Goal: Task Accomplishment & Management: Complete application form

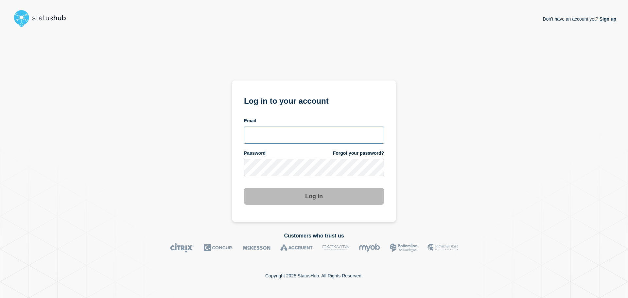
type input "tom.jones@theaccessgroup.com"
click at [299, 197] on button "Log in" at bounding box center [314, 196] width 140 height 17
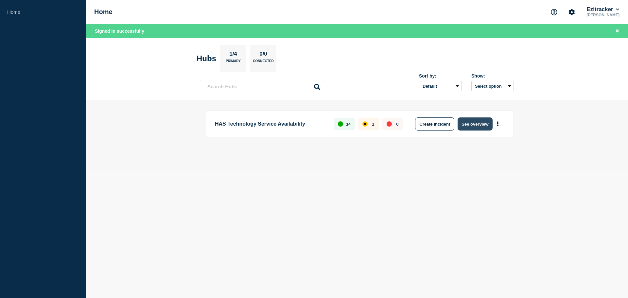
click at [472, 129] on button "See overview" at bounding box center [475, 123] width 35 height 13
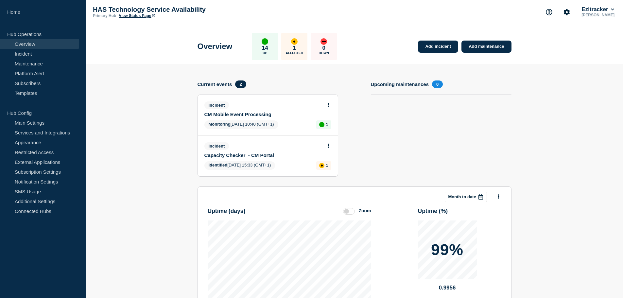
click at [328, 107] on icon at bounding box center [329, 105] width 2 height 4
drag, startPoint x: 525, startPoint y: 130, endPoint x: 508, endPoint y: 116, distance: 21.2
click at [525, 130] on section "Add incident Add maintenance Current events 2 Incident CM Mobile Event Processi…" at bounding box center [355, 225] width 538 height 323
click at [37, 57] on link "Incident" at bounding box center [39, 54] width 79 height 10
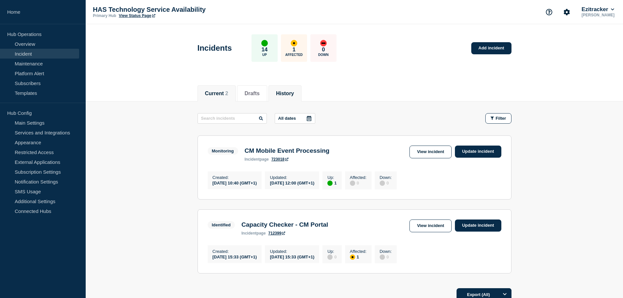
click at [286, 97] on li "History" at bounding box center [285, 93] width 33 height 16
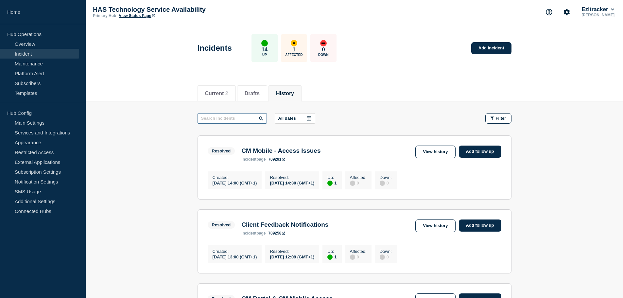
click at [237, 118] on input "text" at bounding box center [232, 118] width 69 height 10
type input "successful"
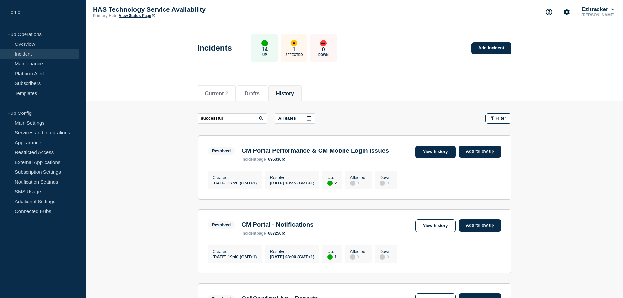
click at [444, 147] on link "View history" at bounding box center [436, 152] width 40 height 13
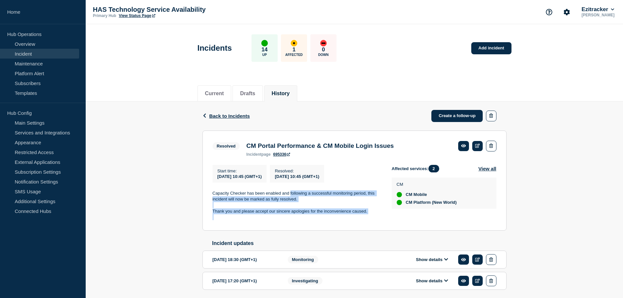
drag, startPoint x: 291, startPoint y: 195, endPoint x: 365, endPoint y: 219, distance: 78.6
click at [365, 219] on div "Capacity Checker has been enabled and following a successful monitoring period,…" at bounding box center [297, 205] width 169 height 30
copy div "following a successful monitoring period, this incident will now be marked as f…"
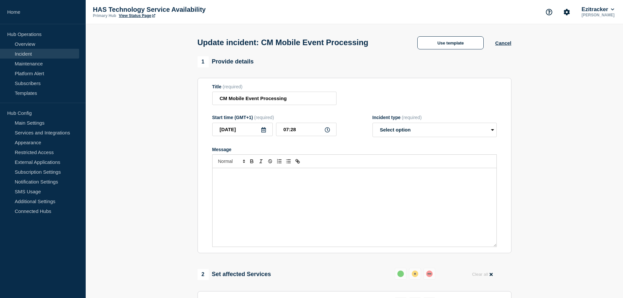
click at [376, 193] on div "Message" at bounding box center [355, 207] width 284 height 79
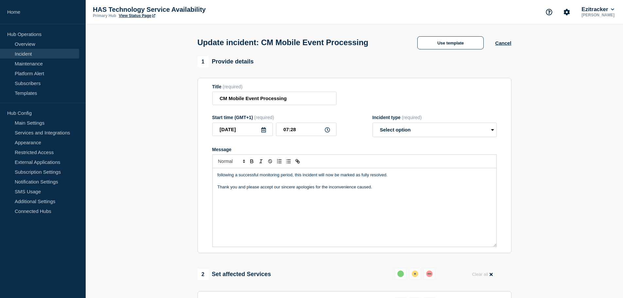
click at [219, 177] on p "following a successful monitoring period, this incident will now be marked as f…" at bounding box center [355, 175] width 274 height 6
click at [393, 132] on select "Select option Investigating Identified Monitoring Resolved" at bounding box center [435, 130] width 124 height 14
select select "resolved"
click at [373, 124] on select "Select option Investigating Identified Monitoring Resolved" at bounding box center [435, 130] width 124 height 14
click at [307, 130] on input "07:28" at bounding box center [306, 129] width 61 height 13
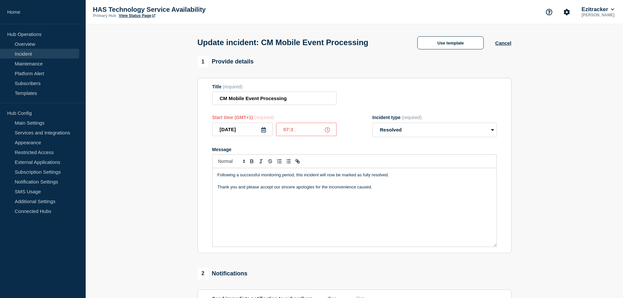
type input "07:30"
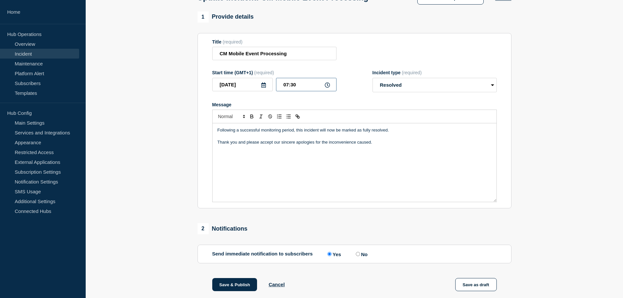
scroll to position [142, 0]
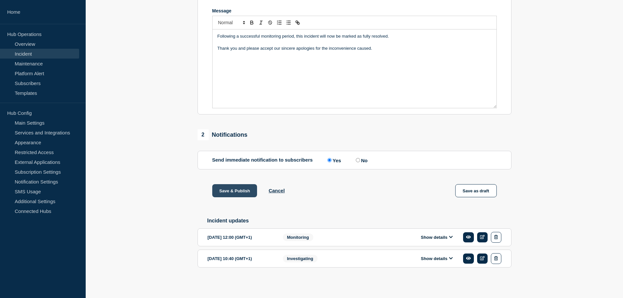
click at [238, 191] on button "Save & Publish" at bounding box center [234, 190] width 45 height 13
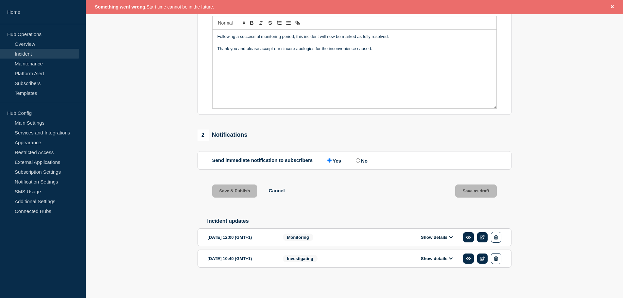
click at [244, 79] on div "Following a successful monitoring period, this incident will now be marked as f…" at bounding box center [355, 69] width 284 height 79
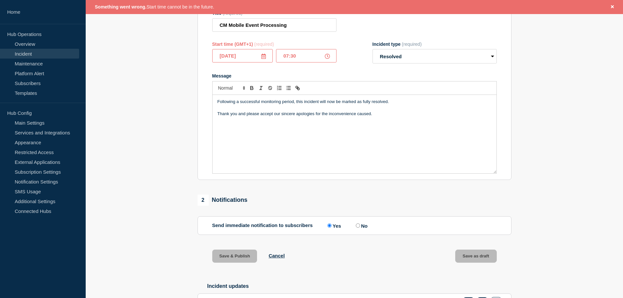
scroll to position [58, 0]
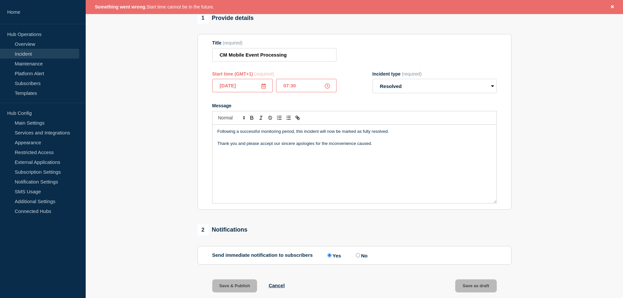
click at [297, 88] on input "07:30" at bounding box center [306, 85] width 61 height 13
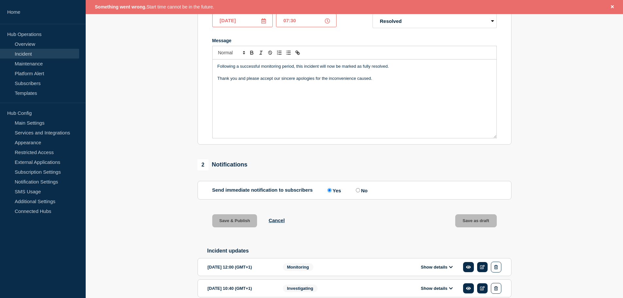
scroll to position [156, 0]
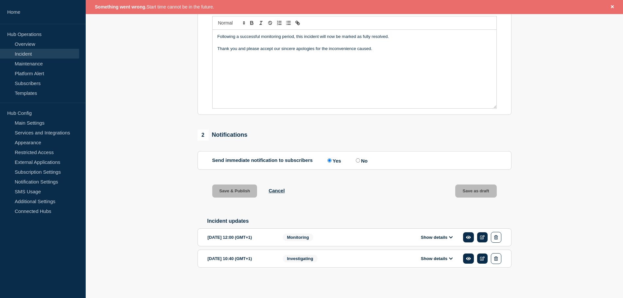
click at [275, 114] on div "1 Provide details Title (required) CM Mobile Event Processing Start time (GMT+1…" at bounding box center [355, 103] width 322 height 371
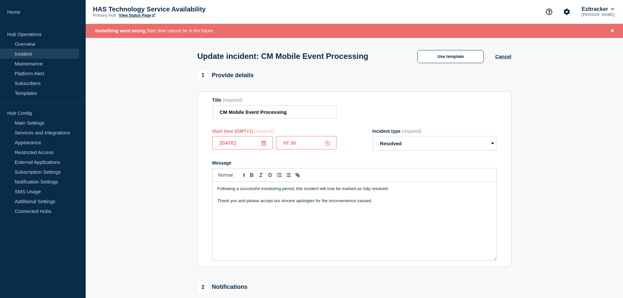
scroll to position [0, 0]
click at [611, 31] on icon "Close banner" at bounding box center [612, 31] width 3 height 4
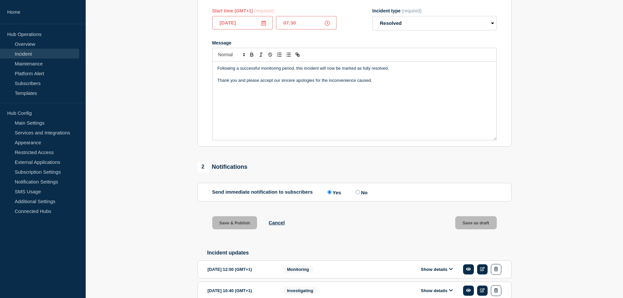
scroll to position [77, 0]
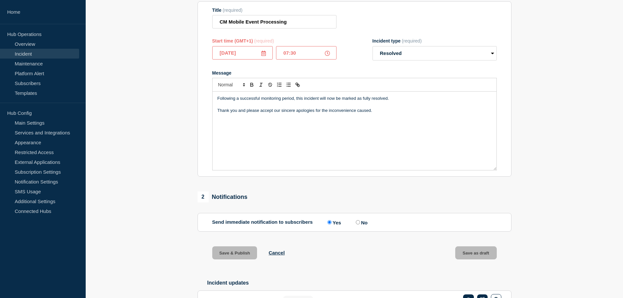
click at [238, 185] on div "1 Provide details Title (required) CM Mobile Event Processing Start time (GMT+1…" at bounding box center [355, 165] width 322 height 371
click at [272, 144] on div "Following a successful monitoring period, this incident will now be marked as f…" at bounding box center [355, 131] width 284 height 79
click at [302, 57] on input "07:30" at bounding box center [306, 52] width 61 height 13
click at [300, 114] on p "Thank you and please accept our sincere apologies for the inconvenience caused." at bounding box center [355, 111] width 274 height 6
click at [244, 55] on input "[DATE]" at bounding box center [242, 52] width 61 height 13
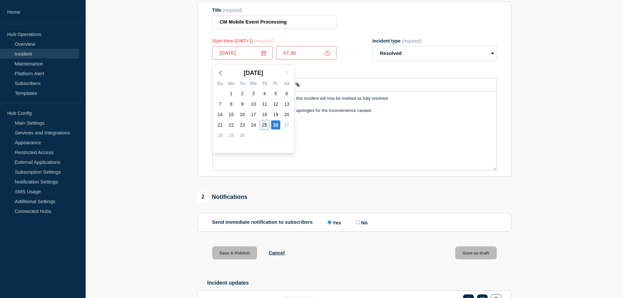
click at [264, 123] on div "25" at bounding box center [264, 124] width 9 height 9
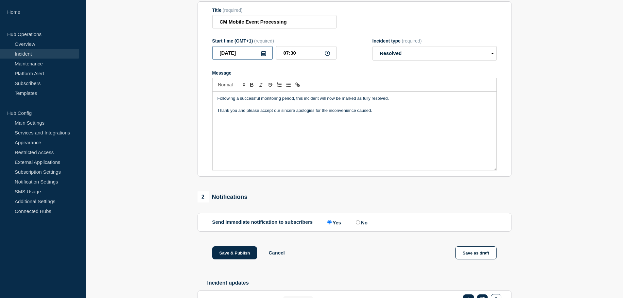
click at [249, 54] on input "[DATE]" at bounding box center [242, 52] width 61 height 13
click at [272, 125] on div "26" at bounding box center [275, 124] width 9 height 9
type input "[DATE]"
click at [246, 256] on button "Save & Publish" at bounding box center [234, 252] width 45 height 13
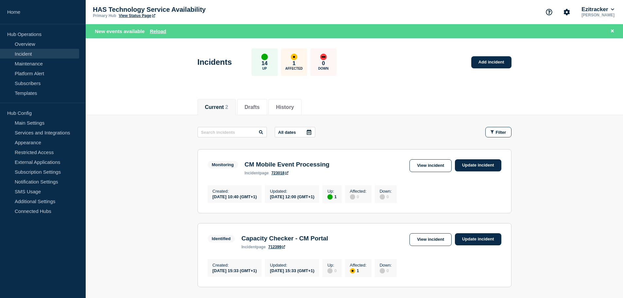
click at [359, 97] on div "Current 2 Drafts History" at bounding box center [355, 104] width 314 height 22
